Goal: Transaction & Acquisition: Purchase product/service

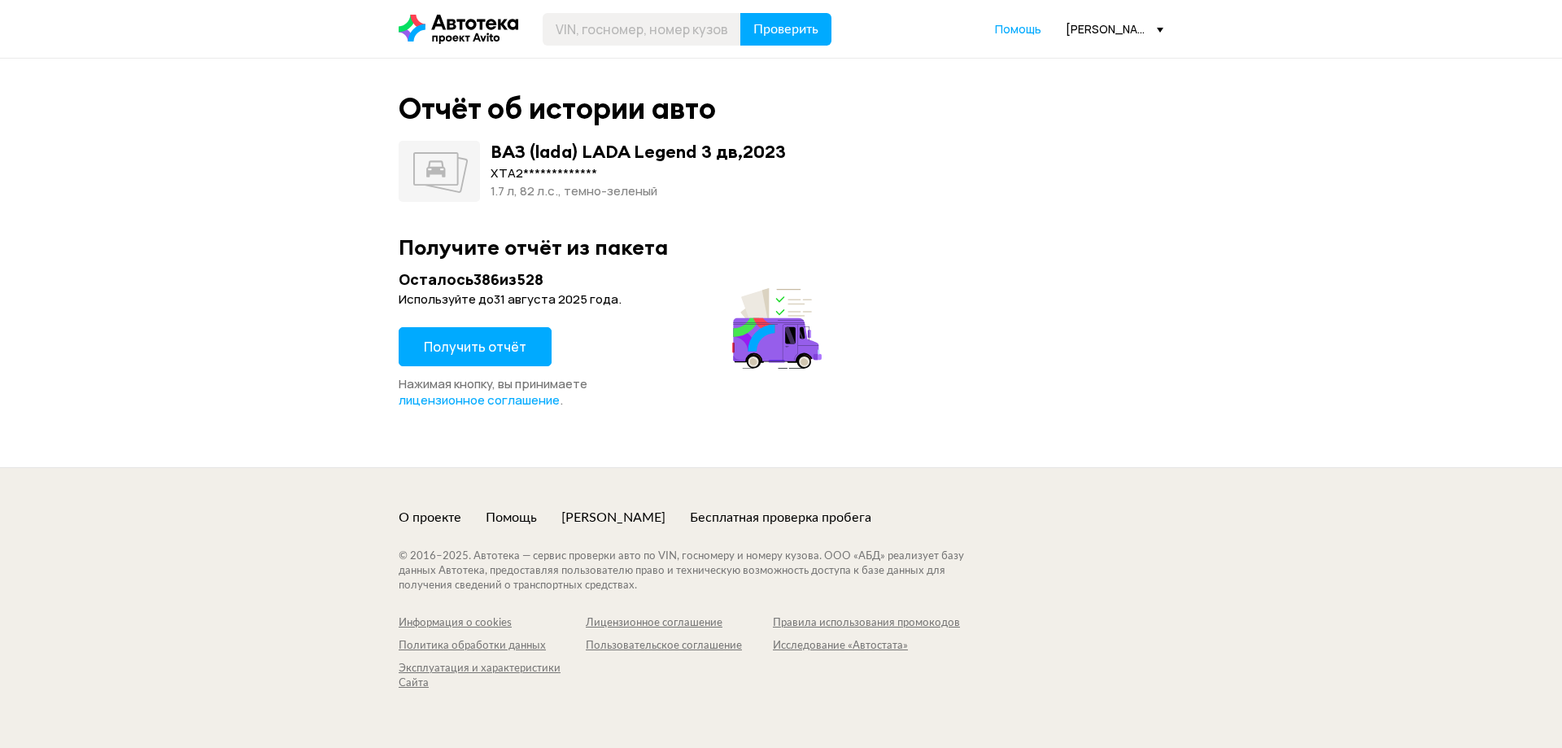
click at [469, 356] on button "Получить отчёт" at bounding box center [475, 346] width 153 height 39
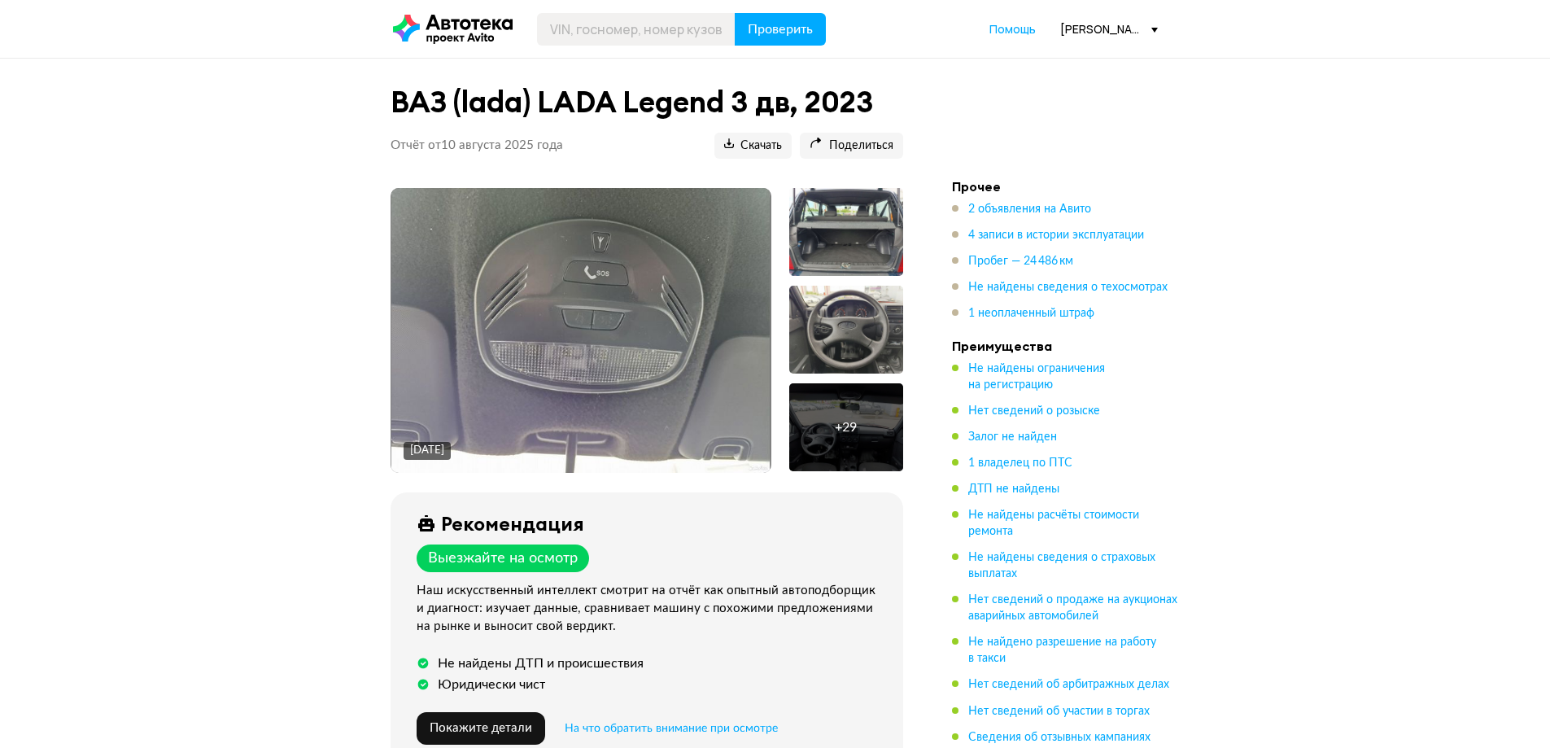
click at [814, 413] on div "+ 29" at bounding box center [846, 427] width 114 height 88
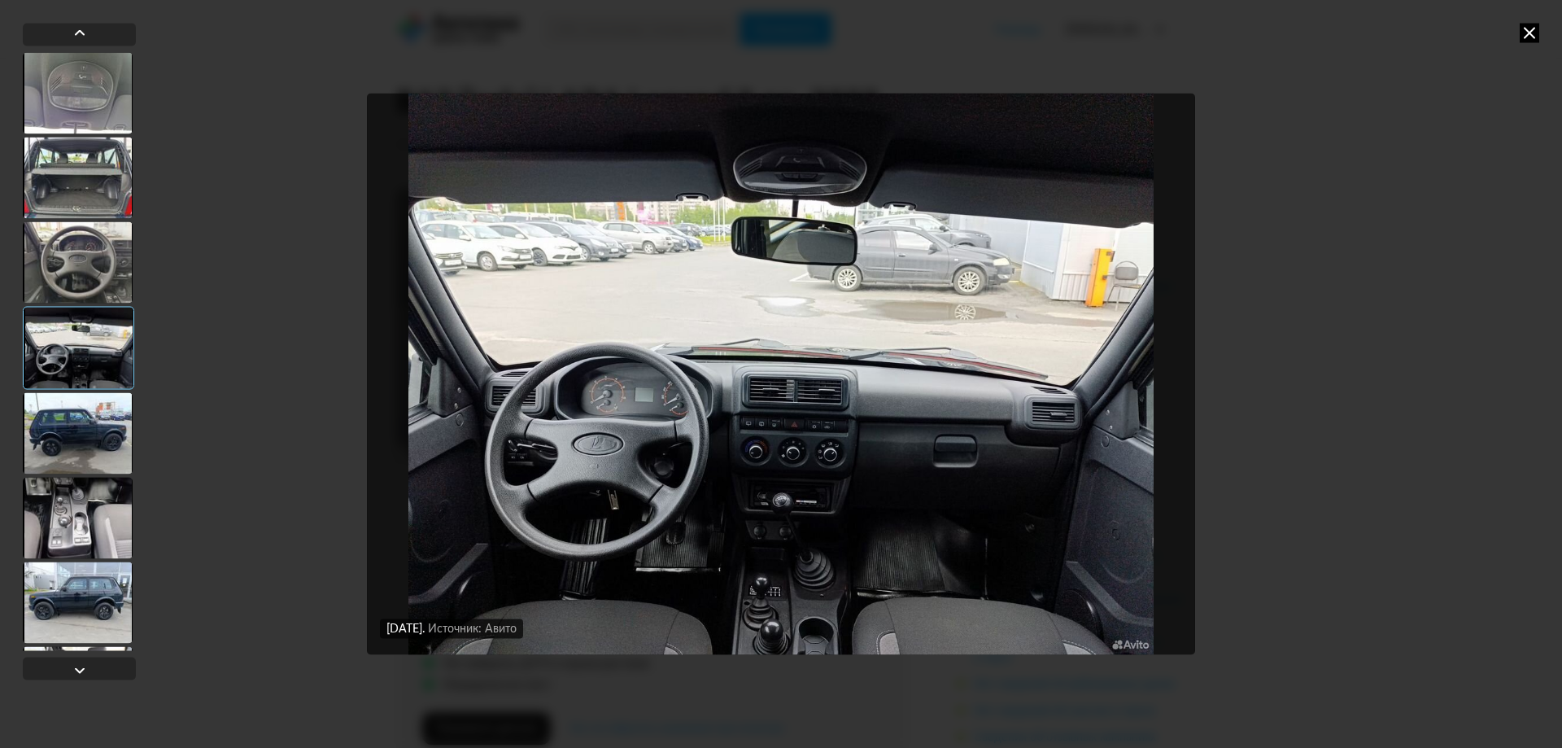
click at [50, 429] on div at bounding box center [78, 432] width 110 height 81
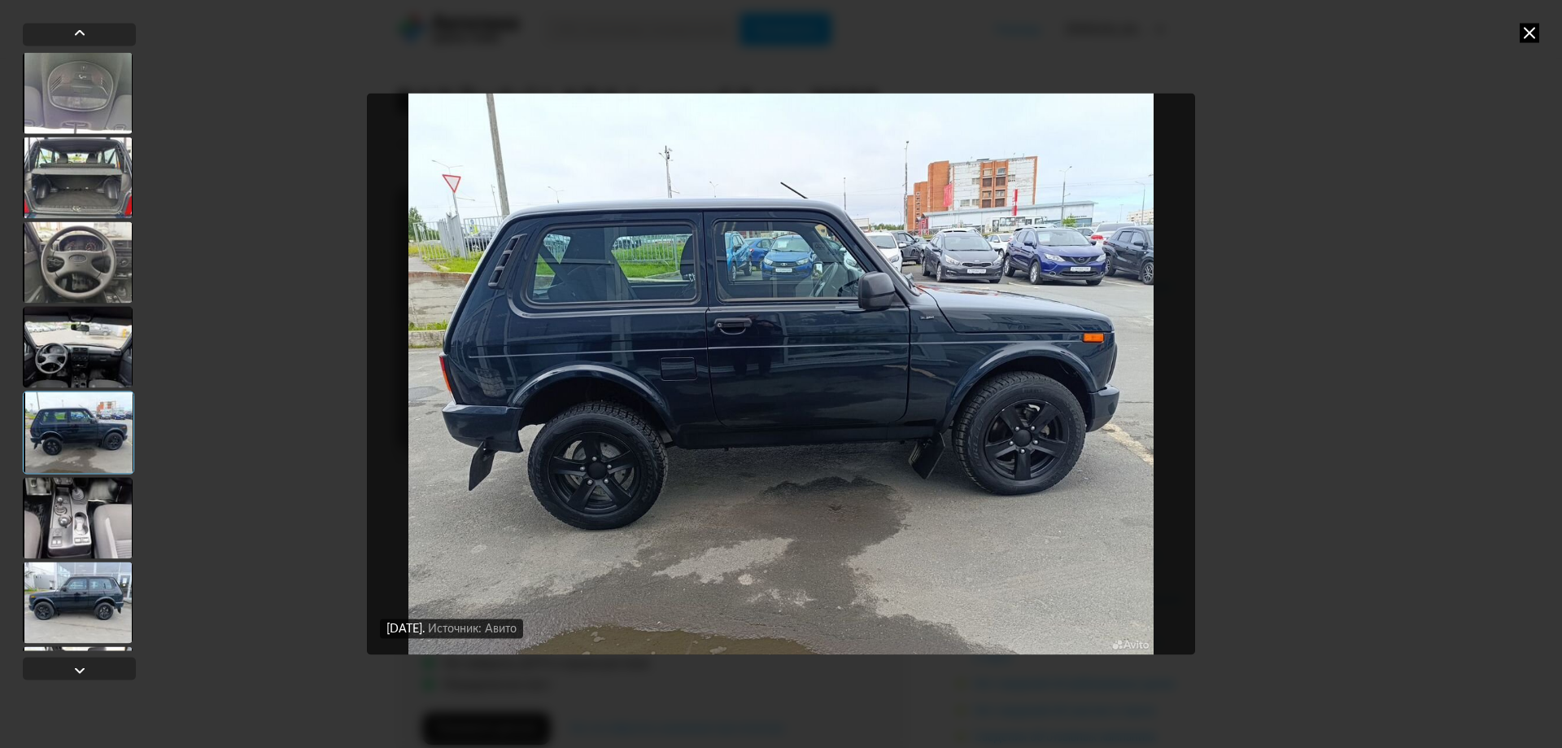
click at [77, 518] on div at bounding box center [78, 517] width 110 height 81
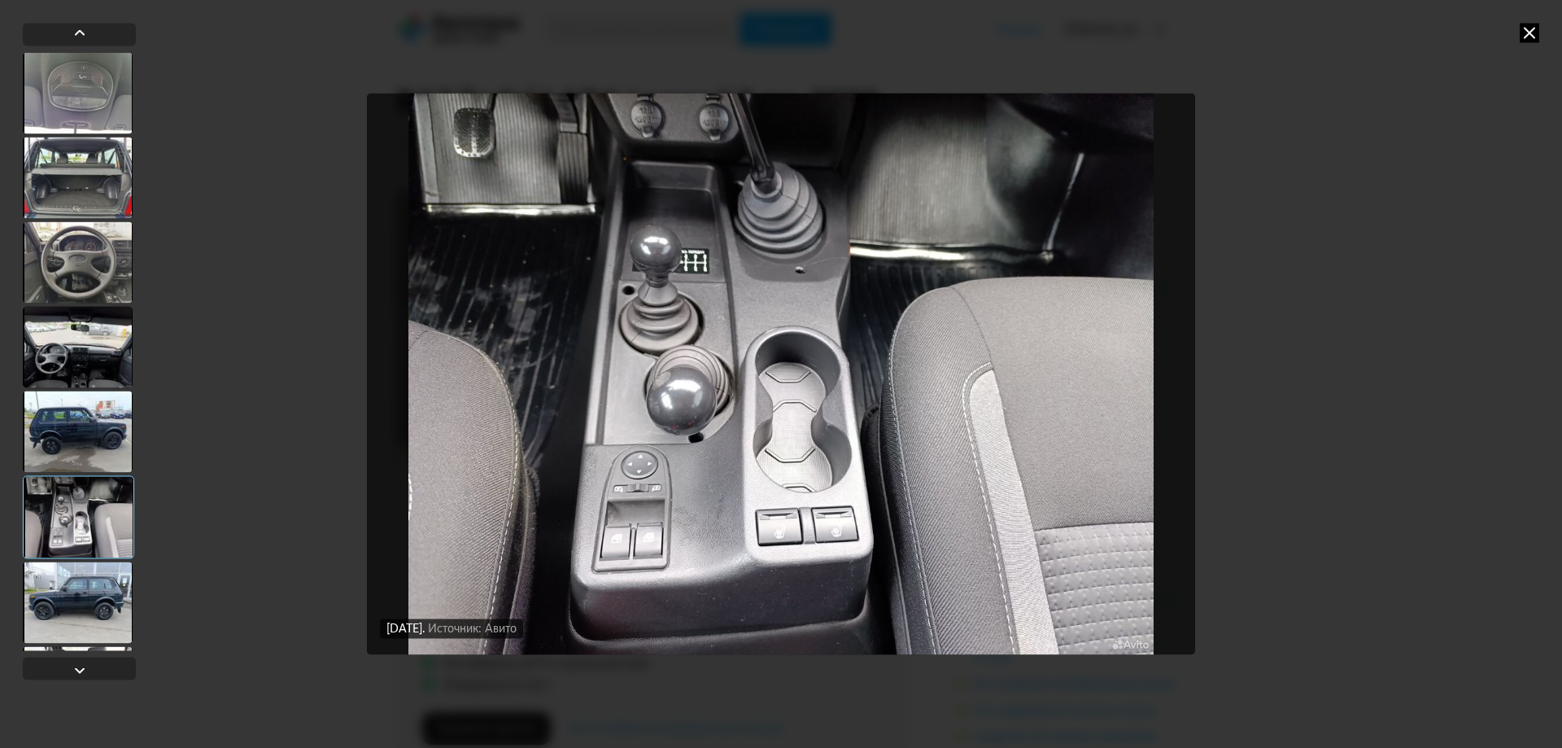
click at [1533, 32] on icon at bounding box center [1530, 33] width 20 height 20
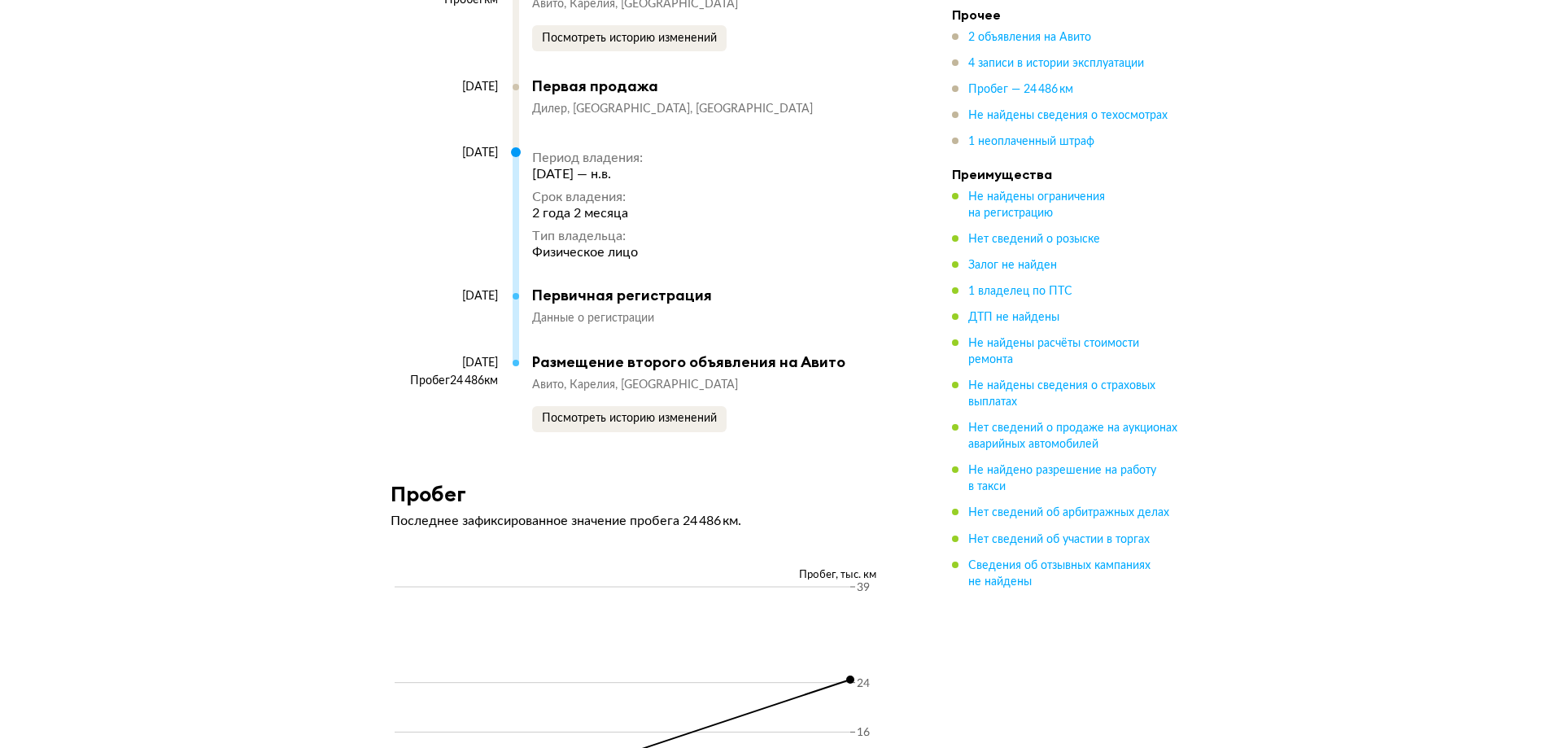
scroll to position [3583, 0]
